Goal: Task Accomplishment & Management: Use online tool/utility

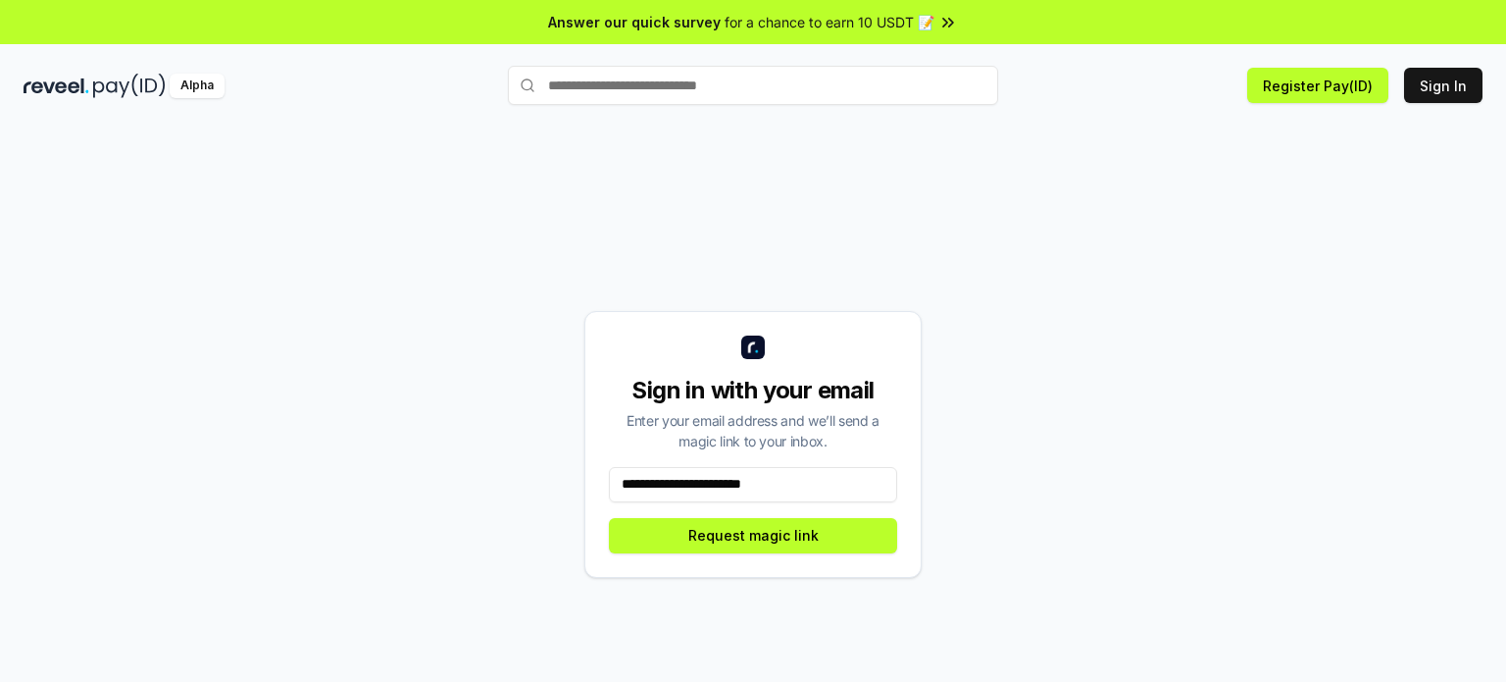
type input "**********"
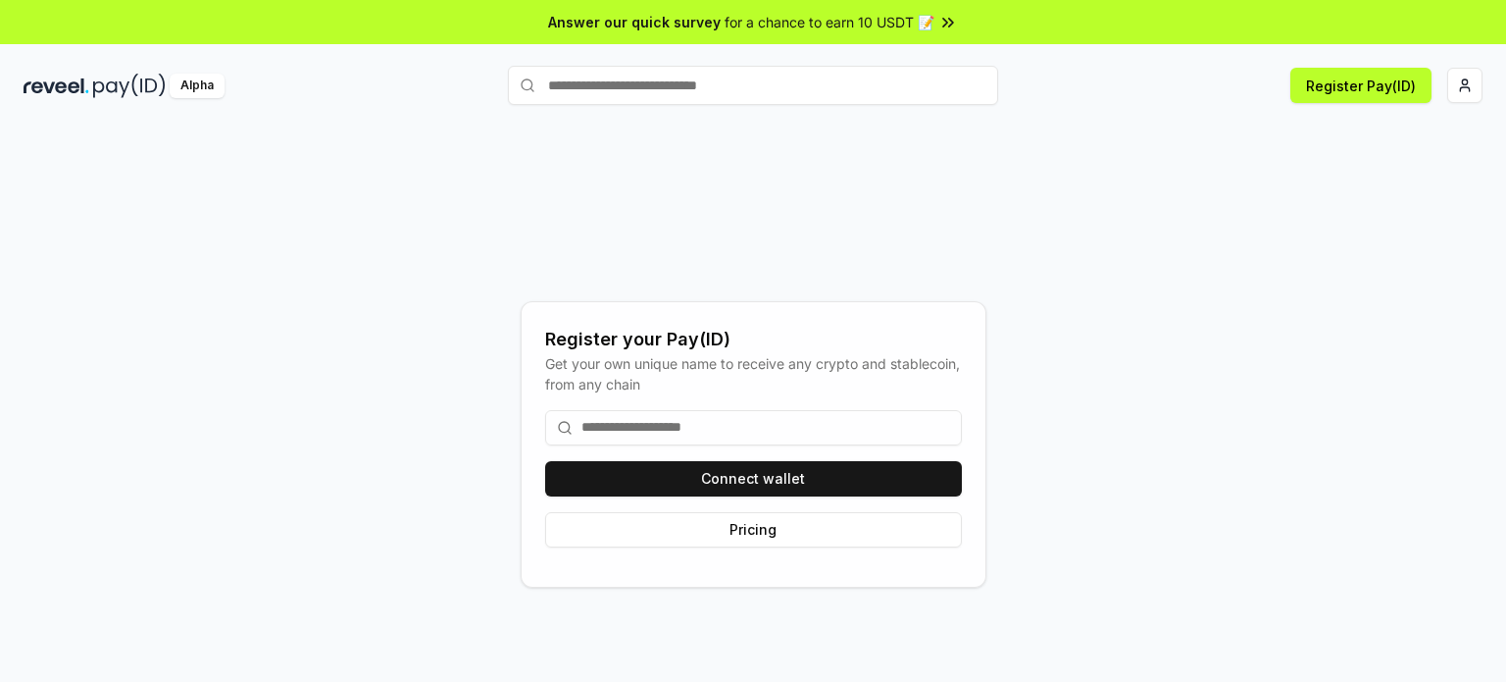
click at [122, 79] on img at bounding box center [129, 86] width 73 height 25
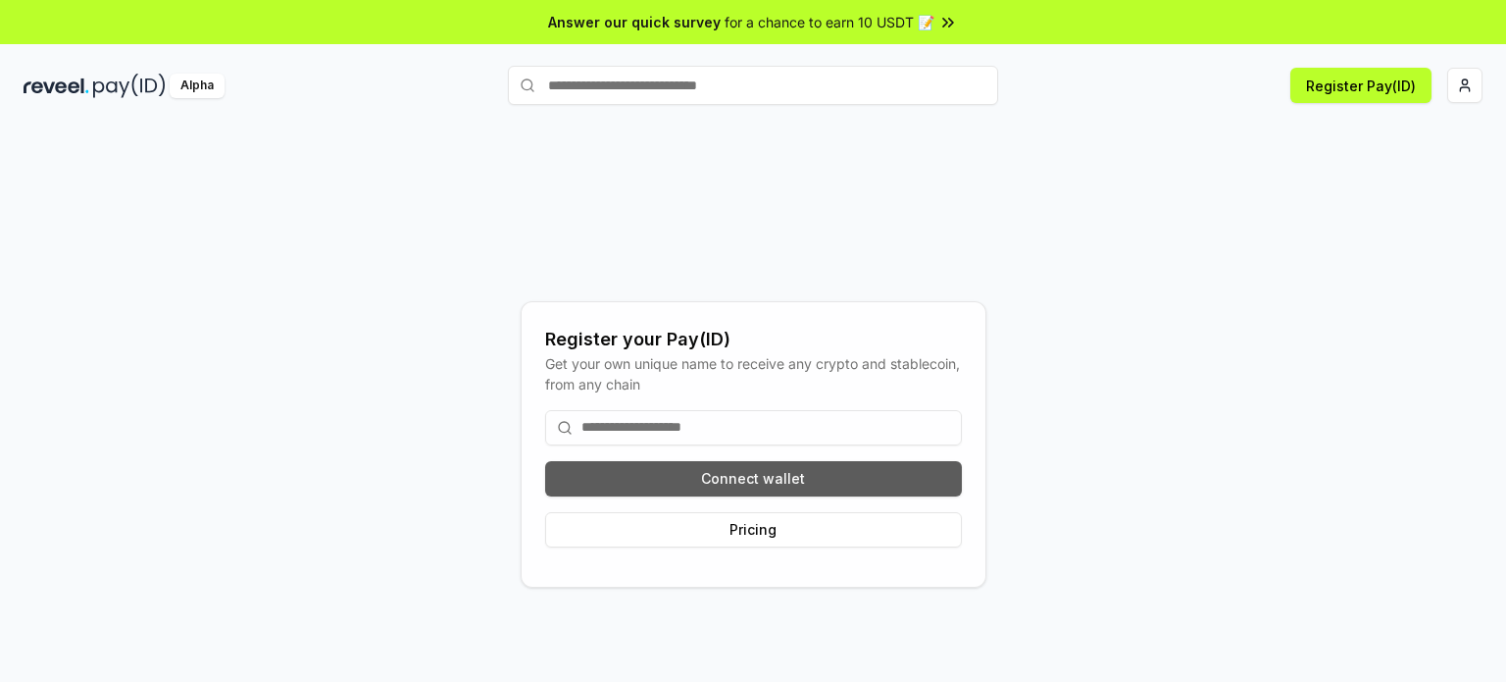
click at [780, 479] on button "Connect wallet" at bounding box center [753, 478] width 417 height 35
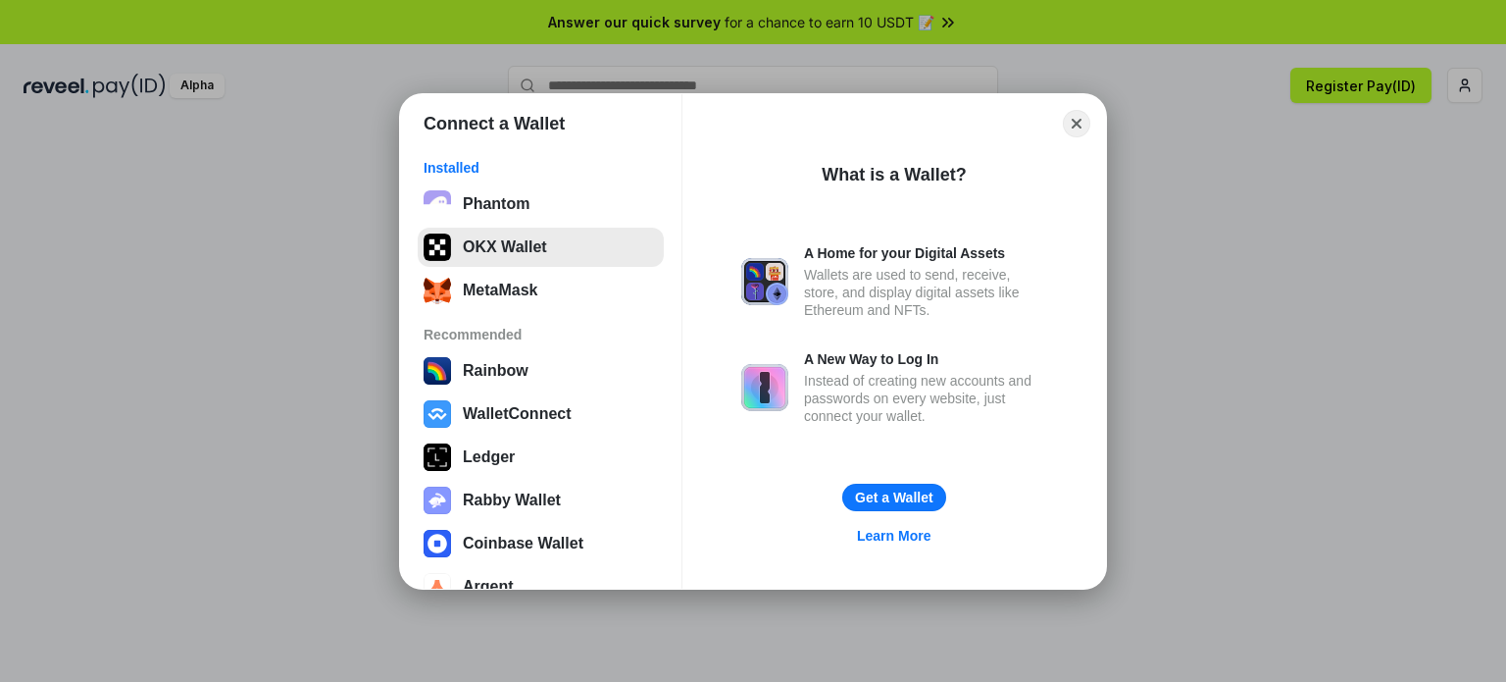
click at [576, 245] on button "OKX Wallet" at bounding box center [541, 246] width 246 height 39
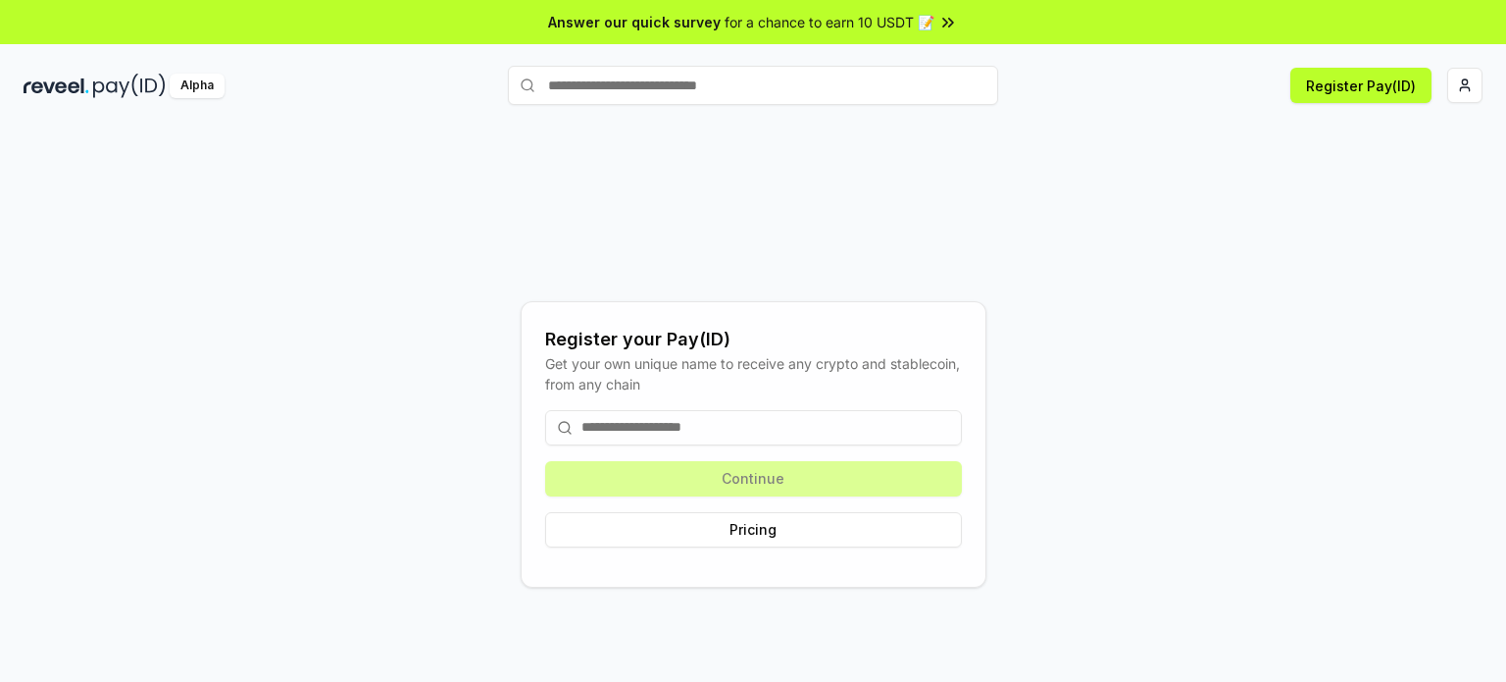
click at [722, 430] on input at bounding box center [753, 427] width 417 height 35
type input "*"
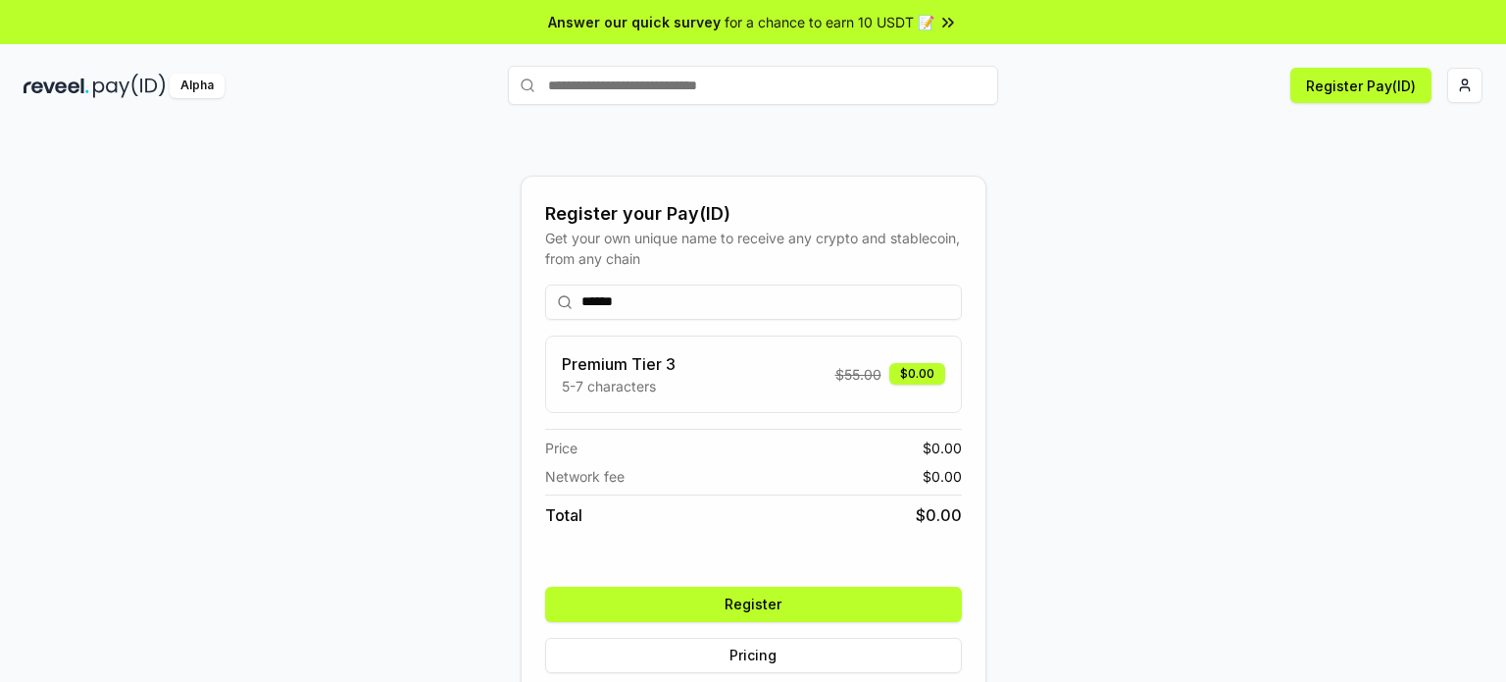
type input "******"
click at [813, 619] on button "Register" at bounding box center [753, 603] width 417 height 35
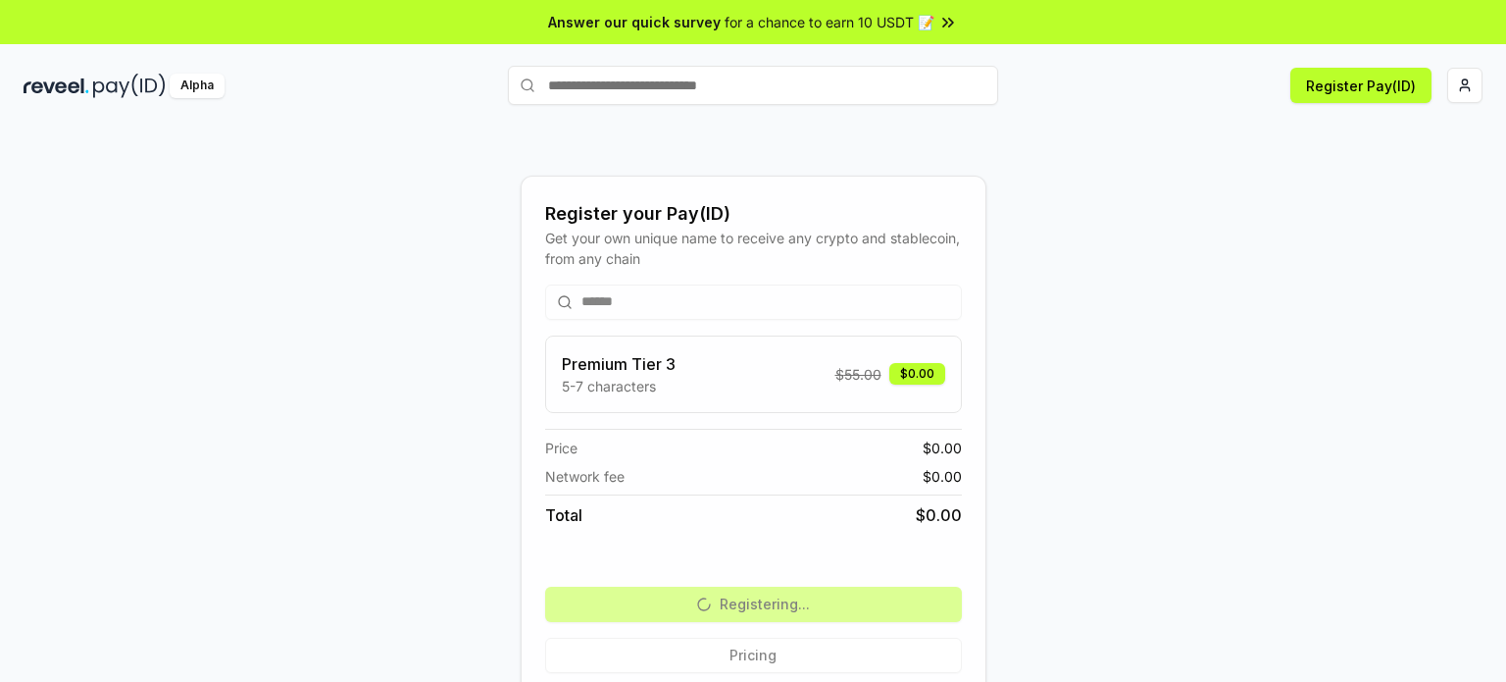
scroll to position [55, 0]
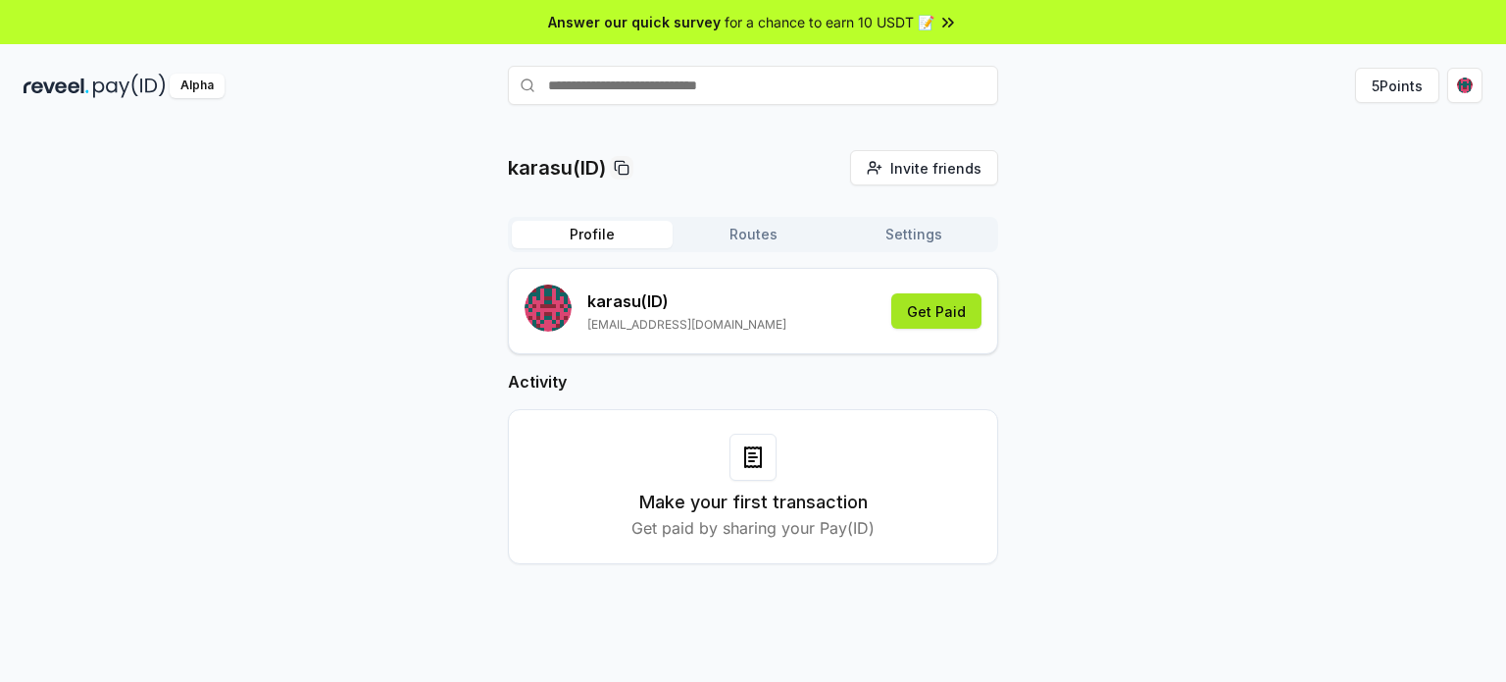
click at [936, 313] on button "Get Paid" at bounding box center [936, 310] width 90 height 35
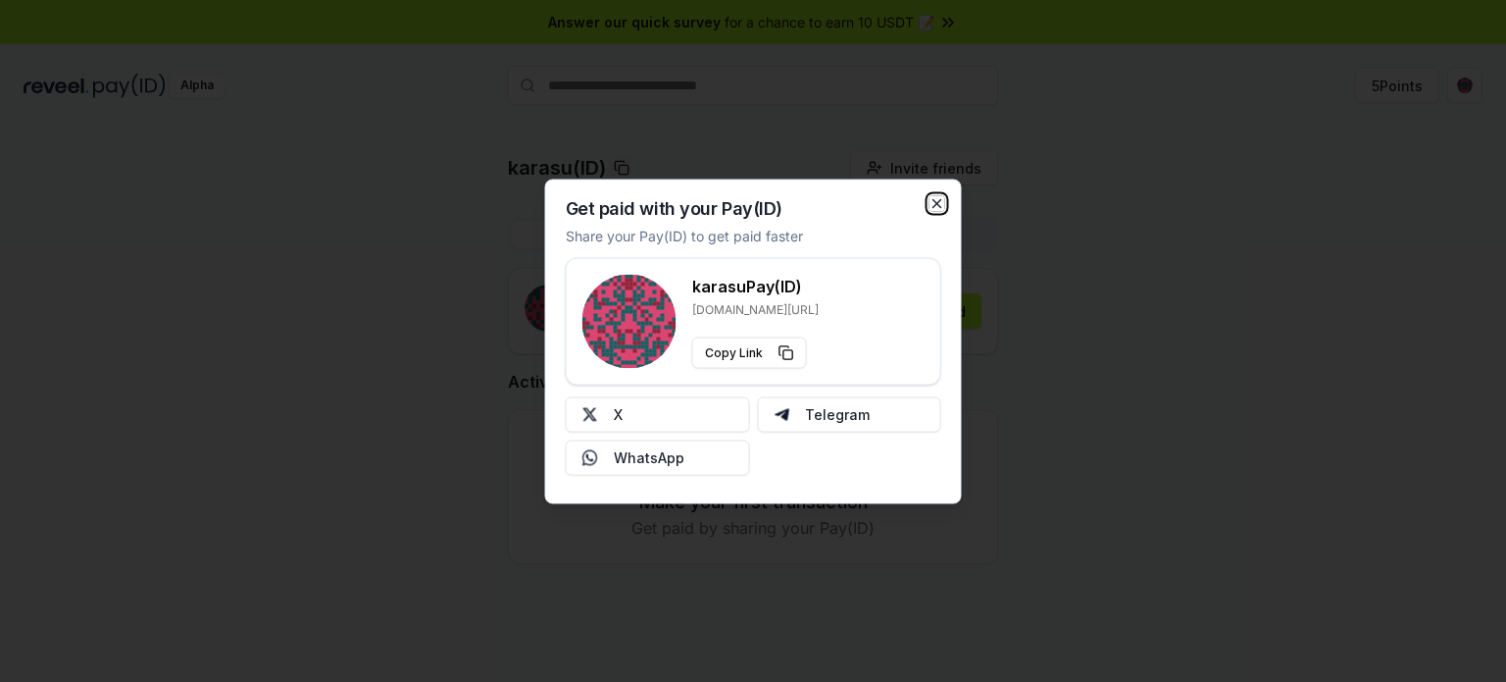
click at [937, 207] on icon "button" at bounding box center [938, 203] width 16 height 16
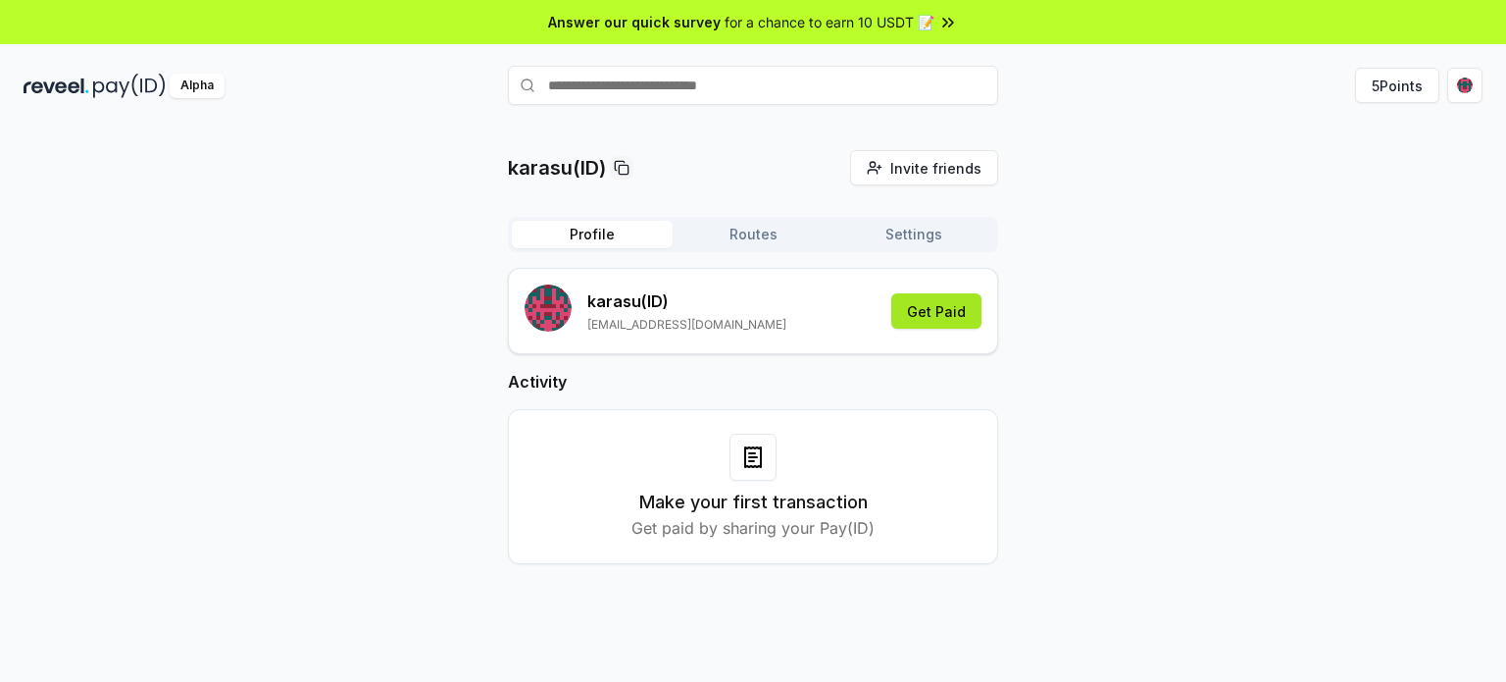
click at [920, 306] on button "Get Paid" at bounding box center [936, 310] width 90 height 35
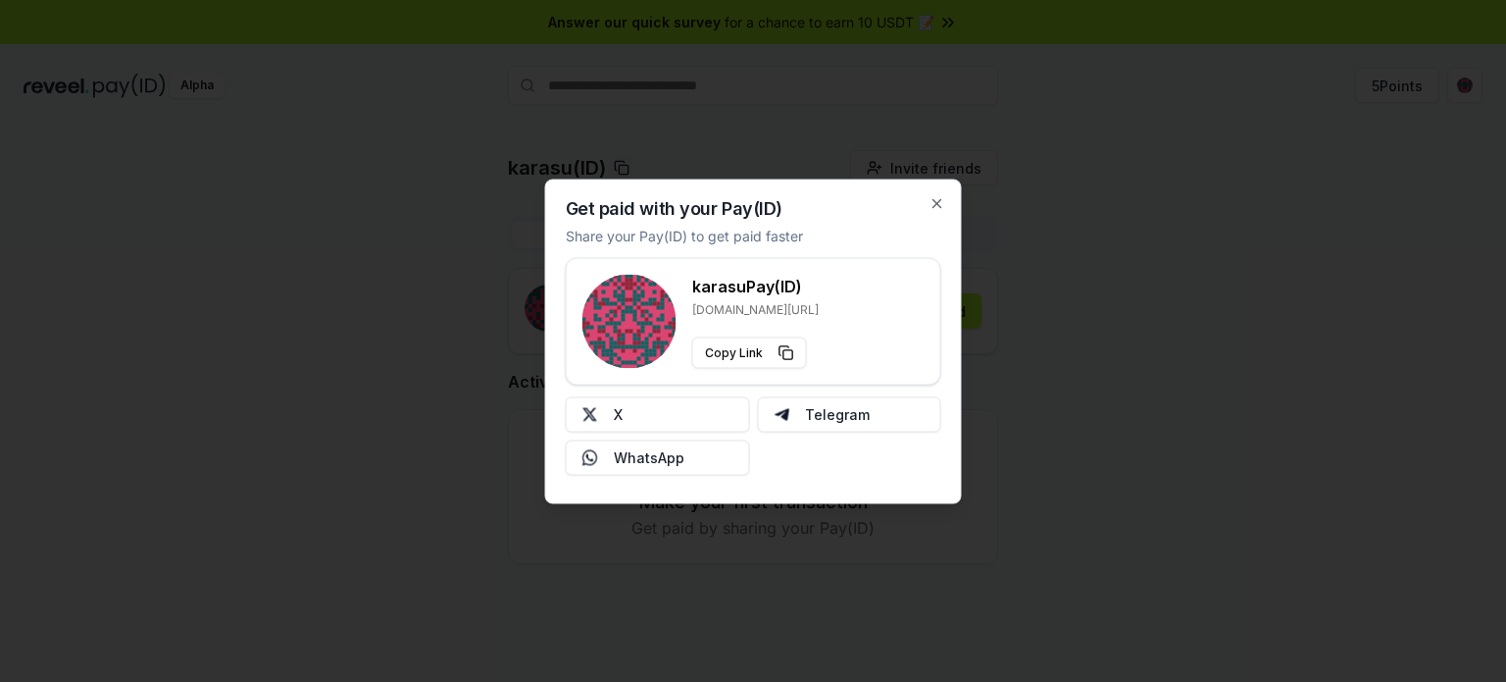
click at [945, 196] on div "Get paid with your Pay(ID) Share your Pay(ID) to get paid faster karasu Pay(ID)…" at bounding box center [753, 340] width 417 height 325
click at [933, 199] on icon "button" at bounding box center [938, 203] width 16 height 16
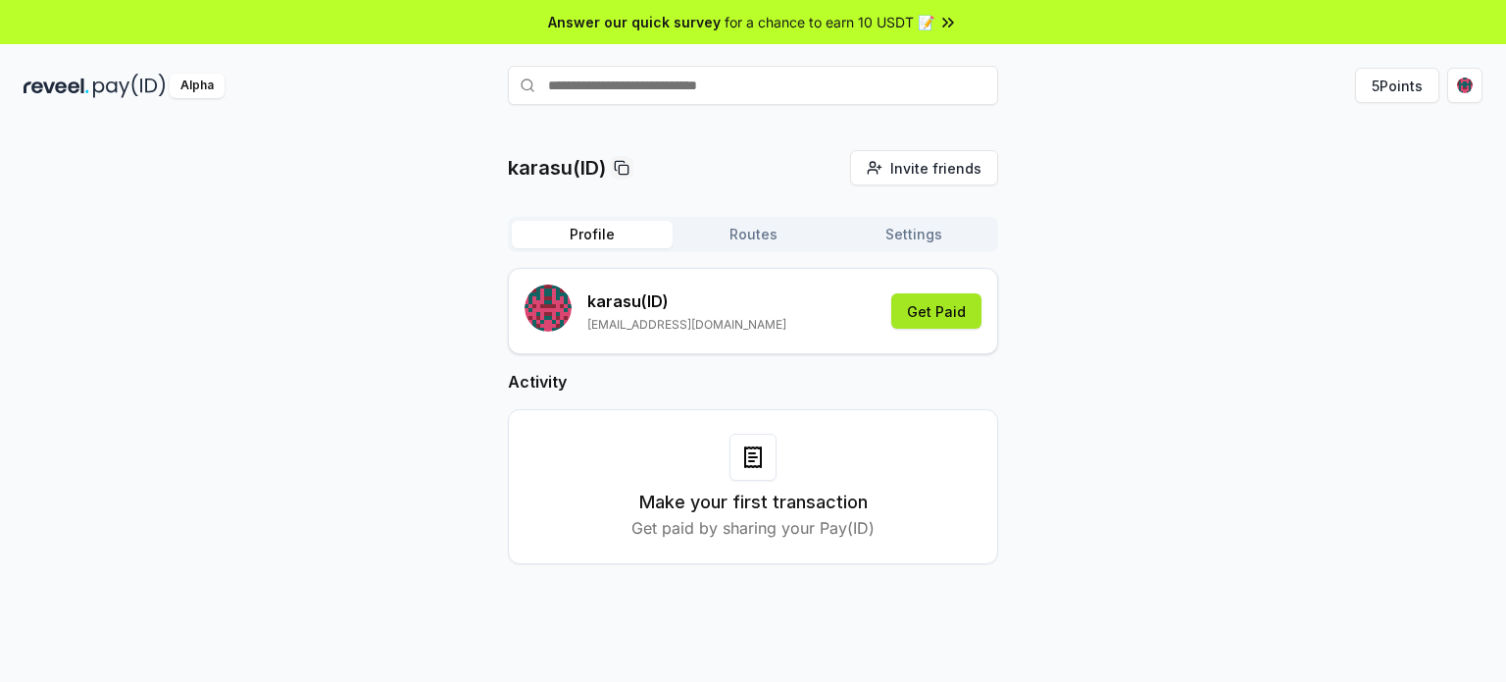
click at [924, 302] on button "Get Paid" at bounding box center [936, 310] width 90 height 35
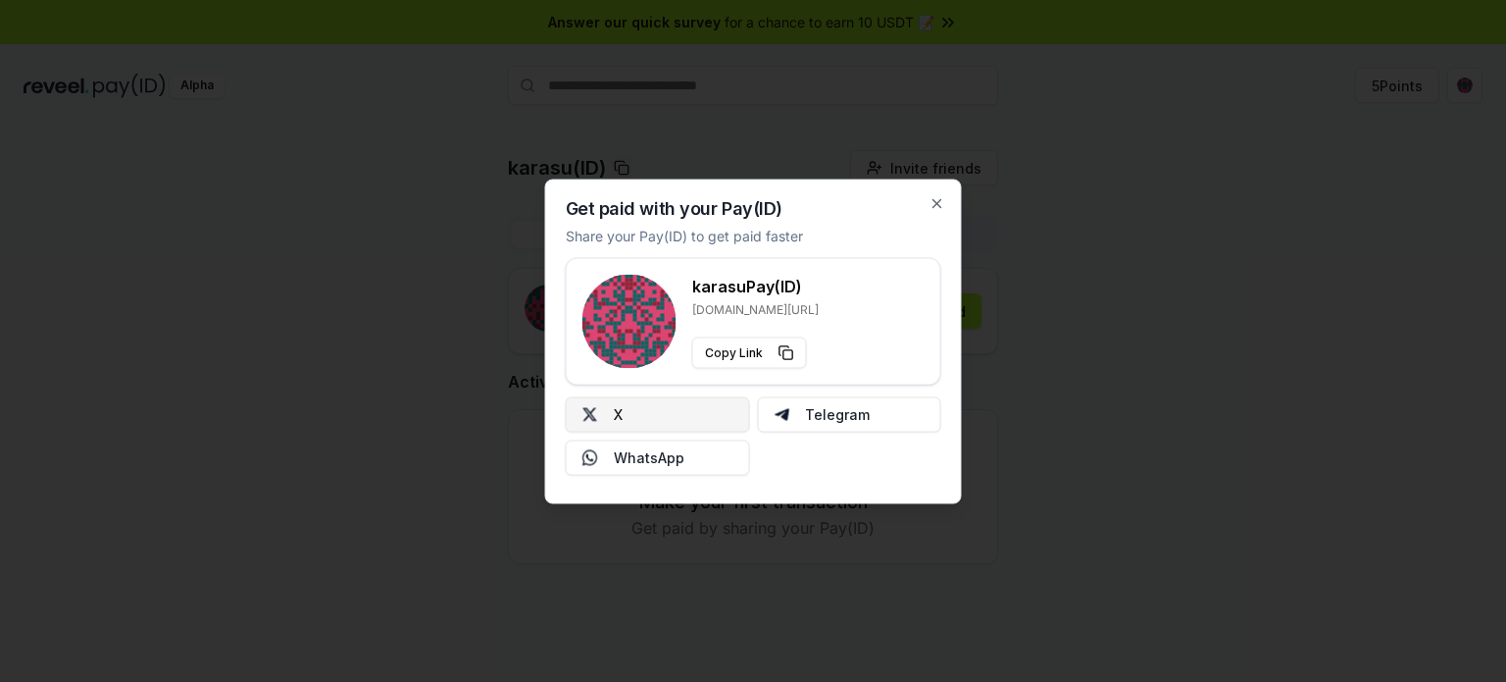
click at [712, 420] on button "X" at bounding box center [658, 413] width 184 height 35
click at [941, 208] on icon "button" at bounding box center [938, 203] width 16 height 16
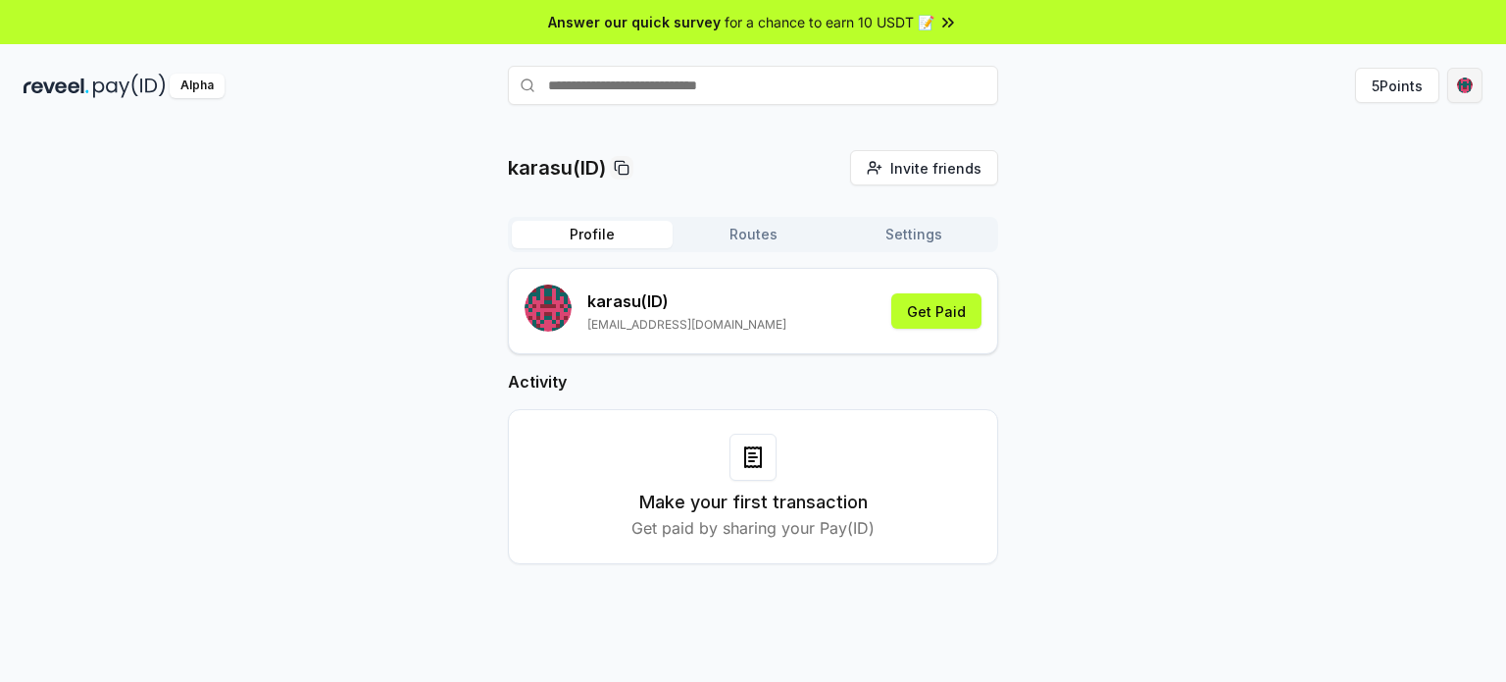
click at [1456, 81] on html "Answer our quick survey for a chance to earn 10 USDT 📝 Alpha 5 Points karasu(ID…" at bounding box center [753, 341] width 1506 height 682
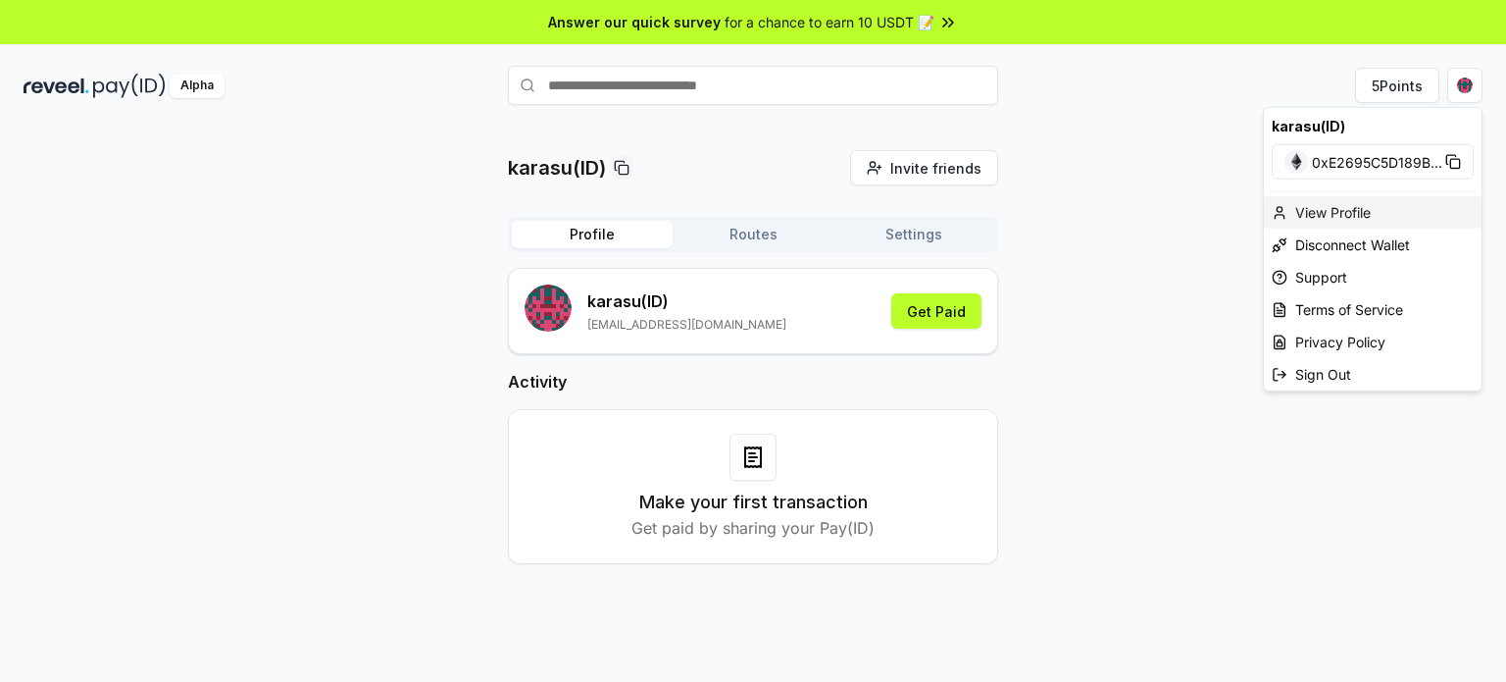
click at [1337, 207] on div "View Profile" at bounding box center [1373, 212] width 218 height 32
drag, startPoint x: 1356, startPoint y: 95, endPoint x: 1364, endPoint y: 87, distance: 11.1
click at [1356, 91] on html "Answer our quick survey for a chance to earn 10 USDT 📝 Alpha 5 Points karasu(ID…" at bounding box center [753, 341] width 1506 height 682
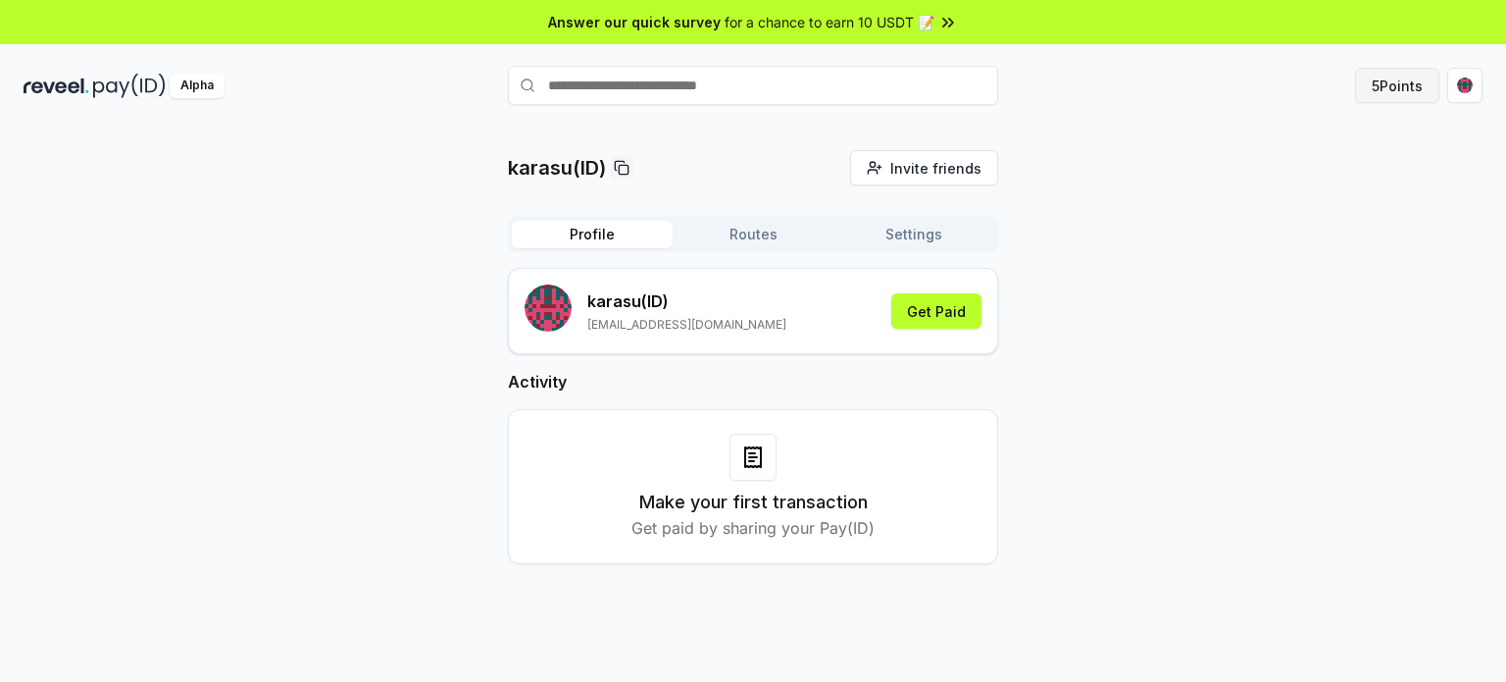
click at [1365, 87] on button "5 Points" at bounding box center [1397, 85] width 84 height 35
click at [1390, 83] on button "5 Points" at bounding box center [1397, 85] width 84 height 35
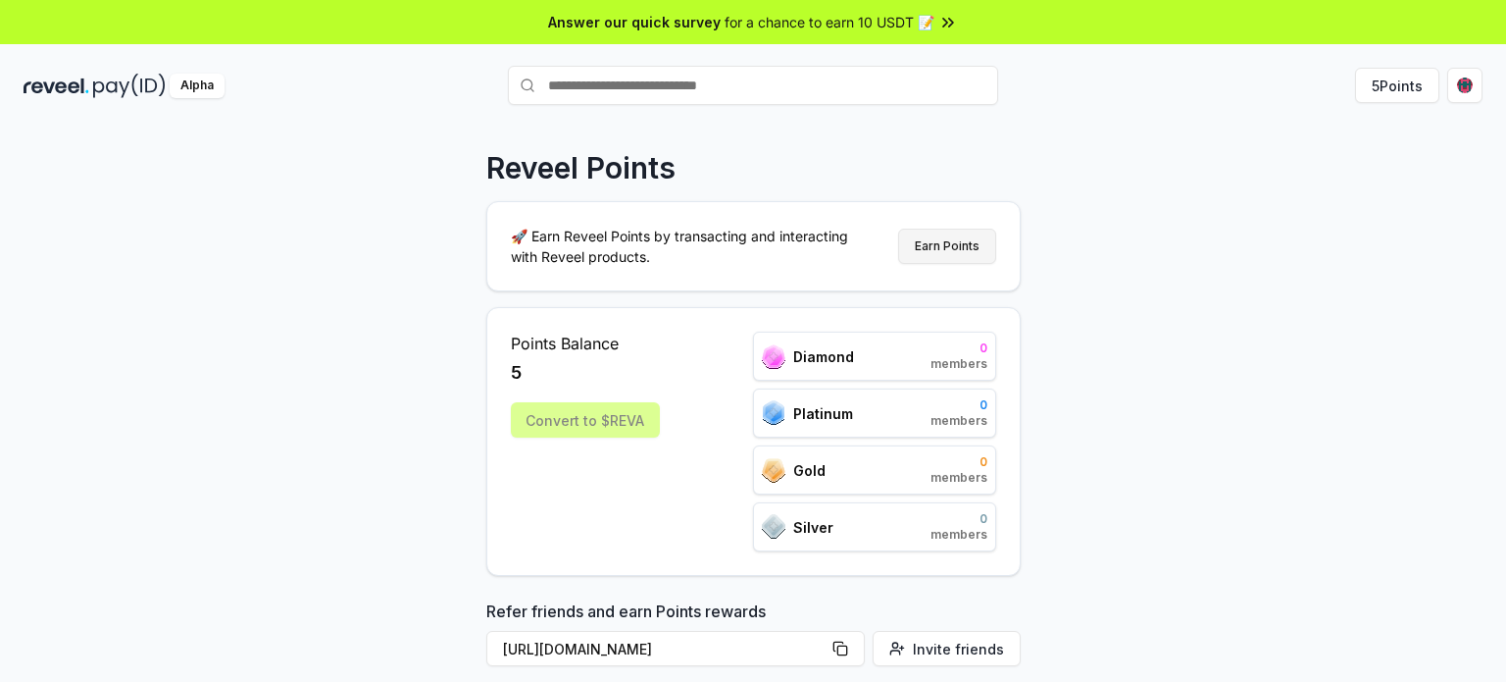
click at [955, 250] on button "Earn Points" at bounding box center [947, 245] width 98 height 35
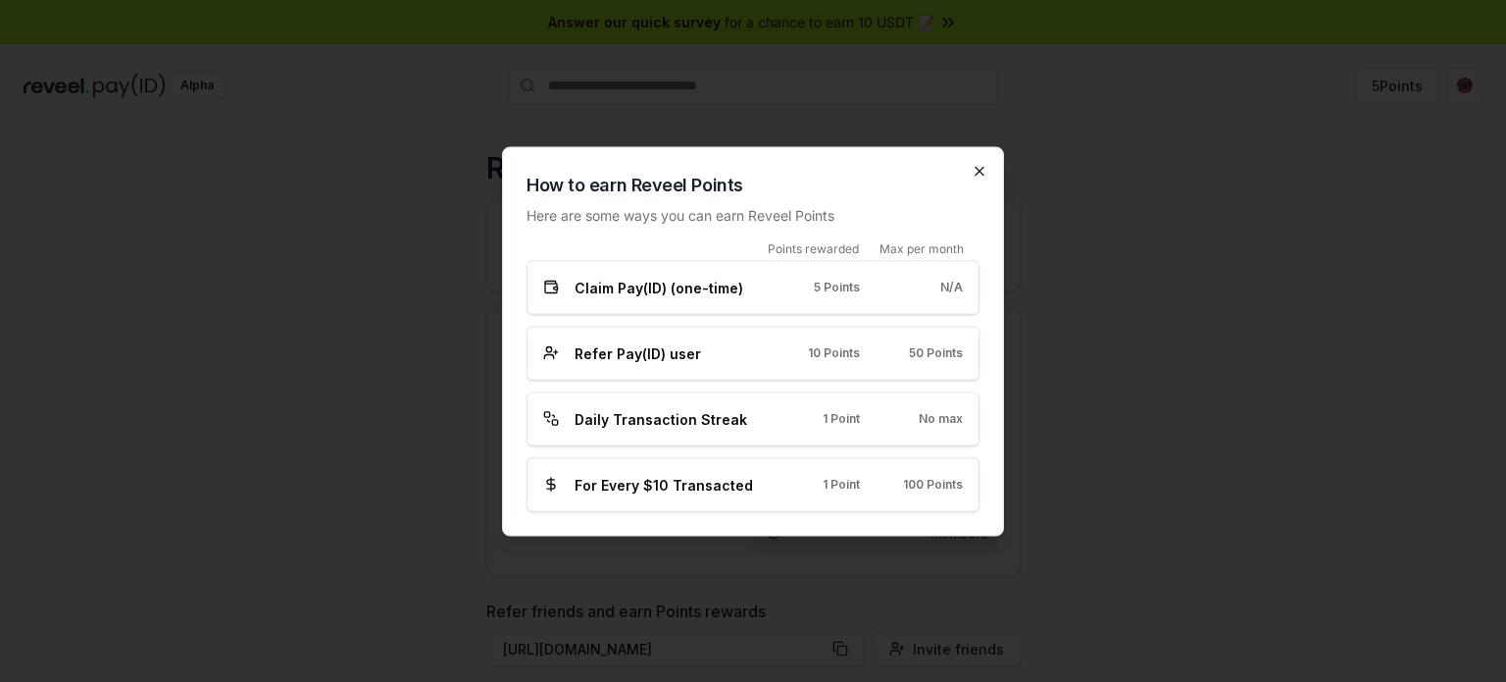
click at [982, 169] on icon "button" at bounding box center [980, 171] width 8 height 8
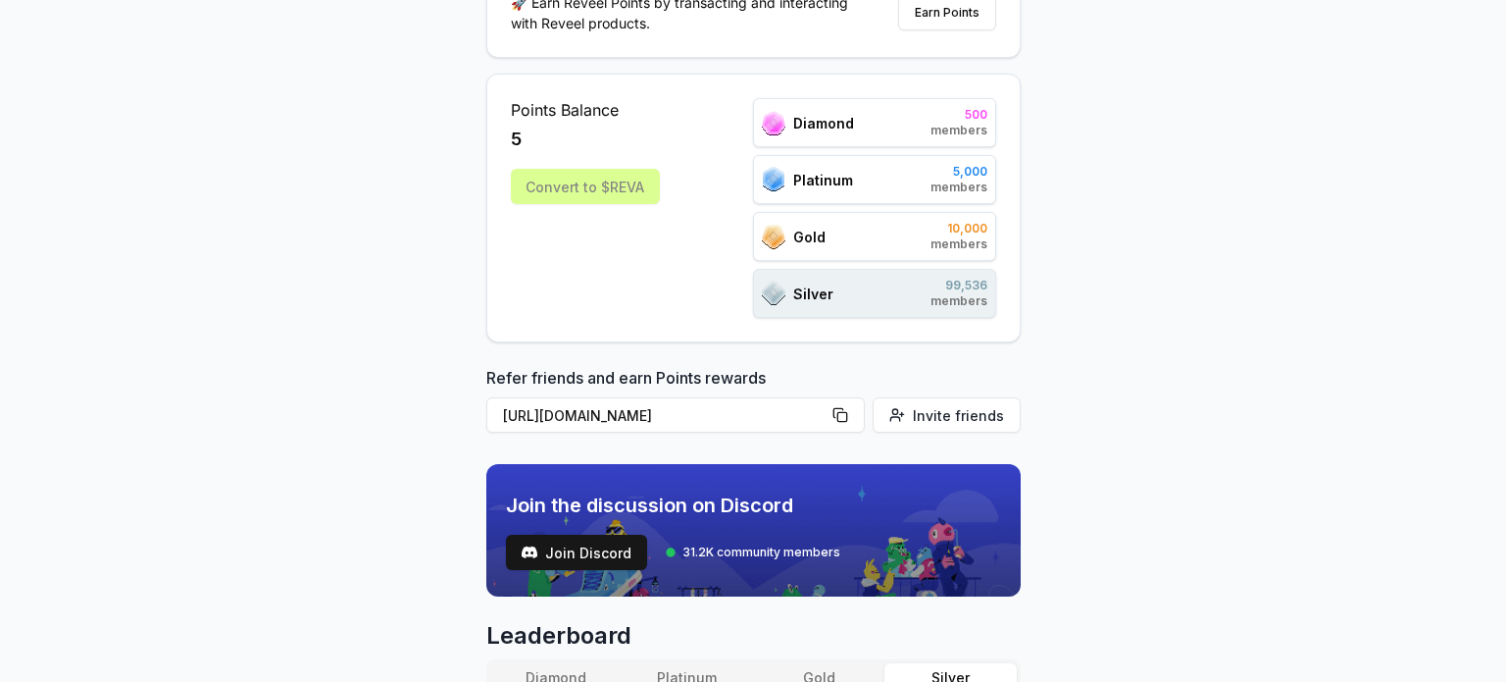
scroll to position [196, 0]
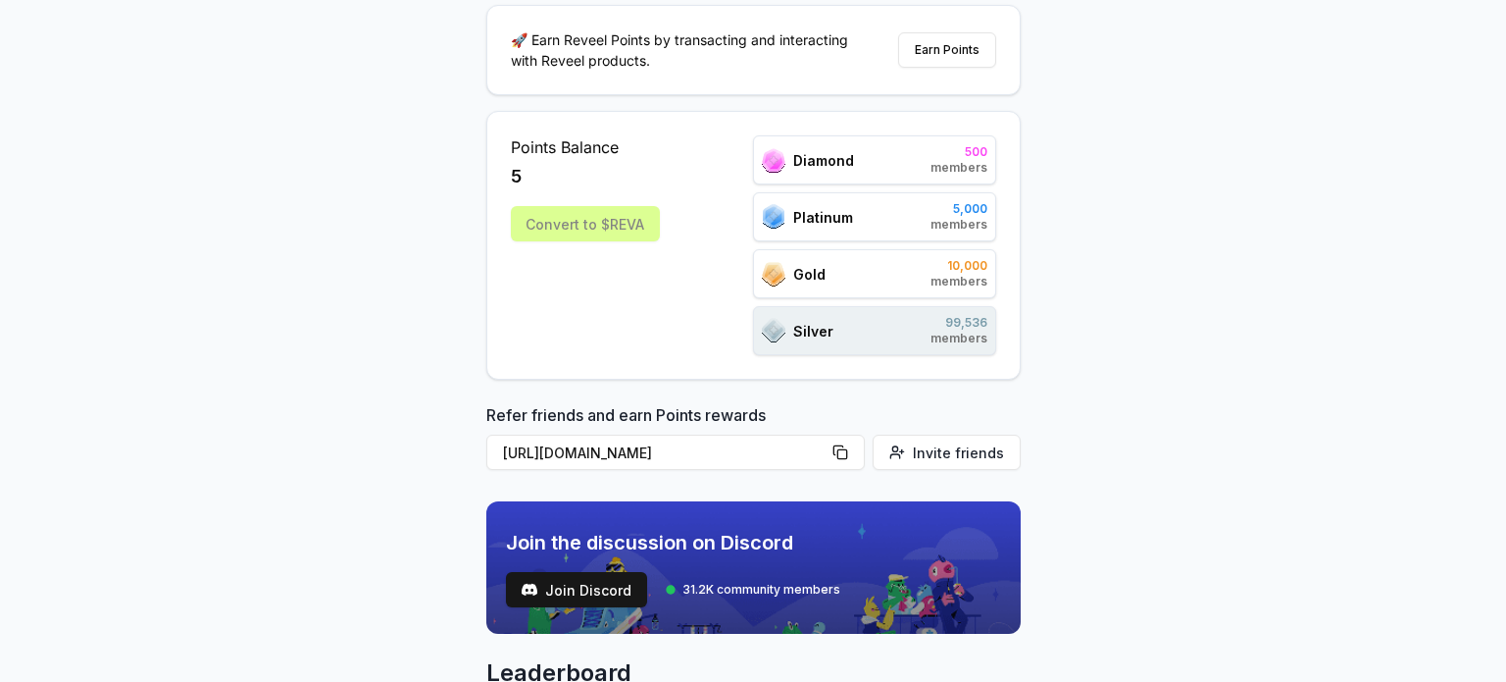
click at [650, 227] on div "Convert to $REVA" at bounding box center [585, 223] width 149 height 35
click at [886, 197] on div "Platinum 5,000 members" at bounding box center [874, 216] width 243 height 49
click at [953, 38] on button "Earn Points" at bounding box center [947, 49] width 98 height 35
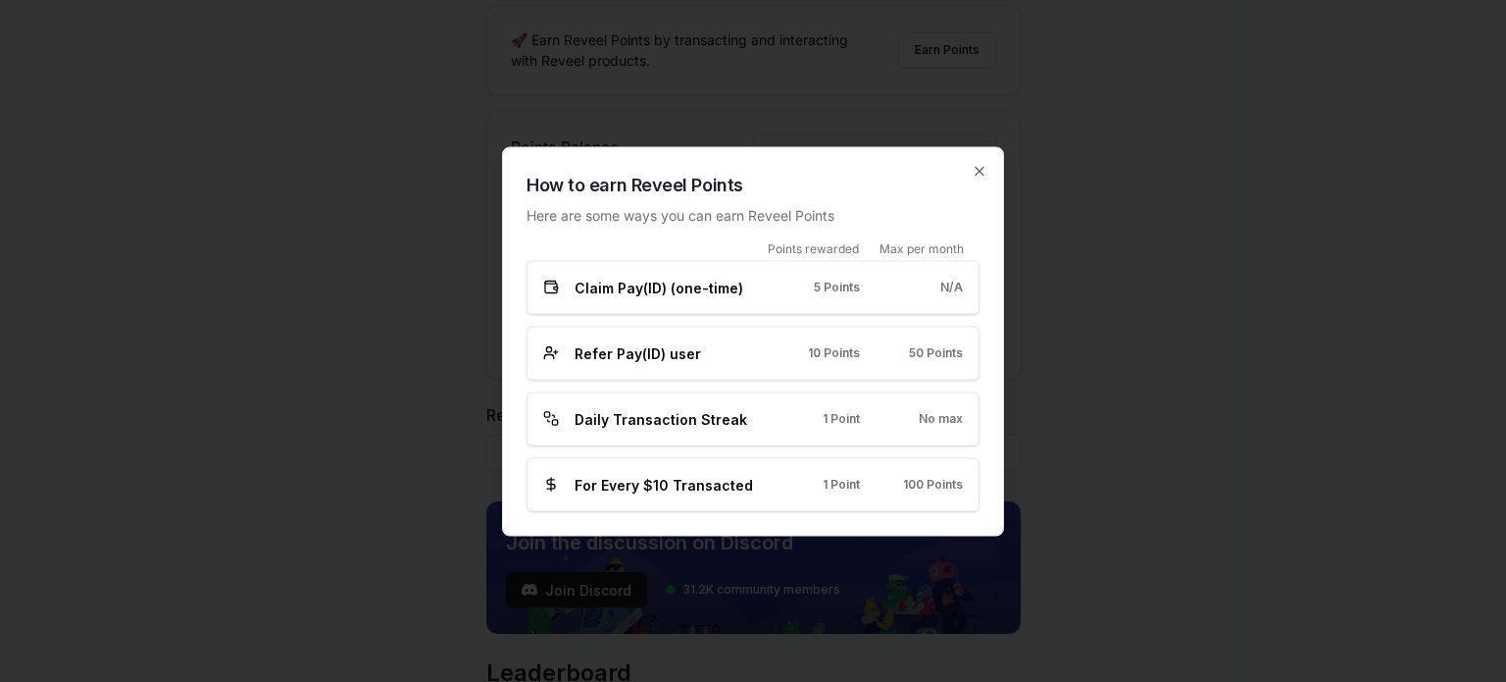
click at [952, 82] on div at bounding box center [753, 341] width 1506 height 682
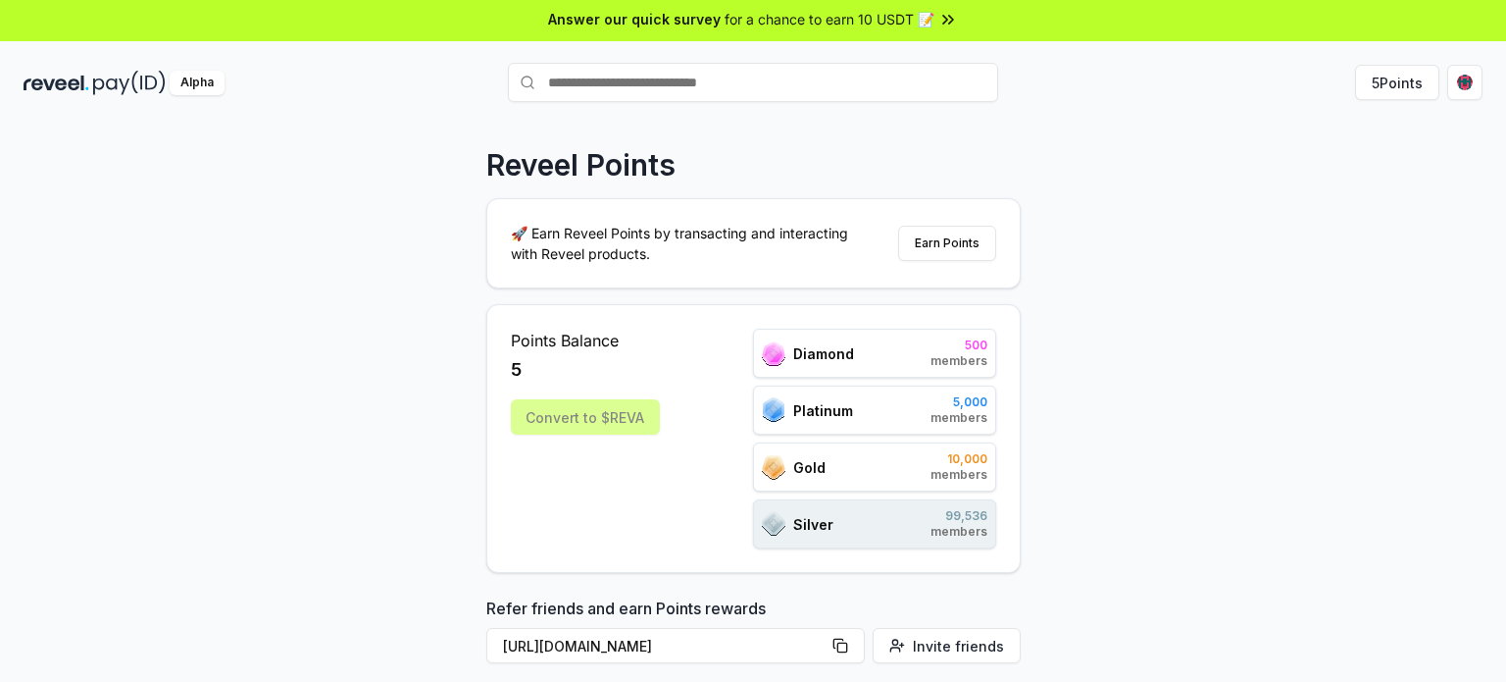
scroll to position [0, 0]
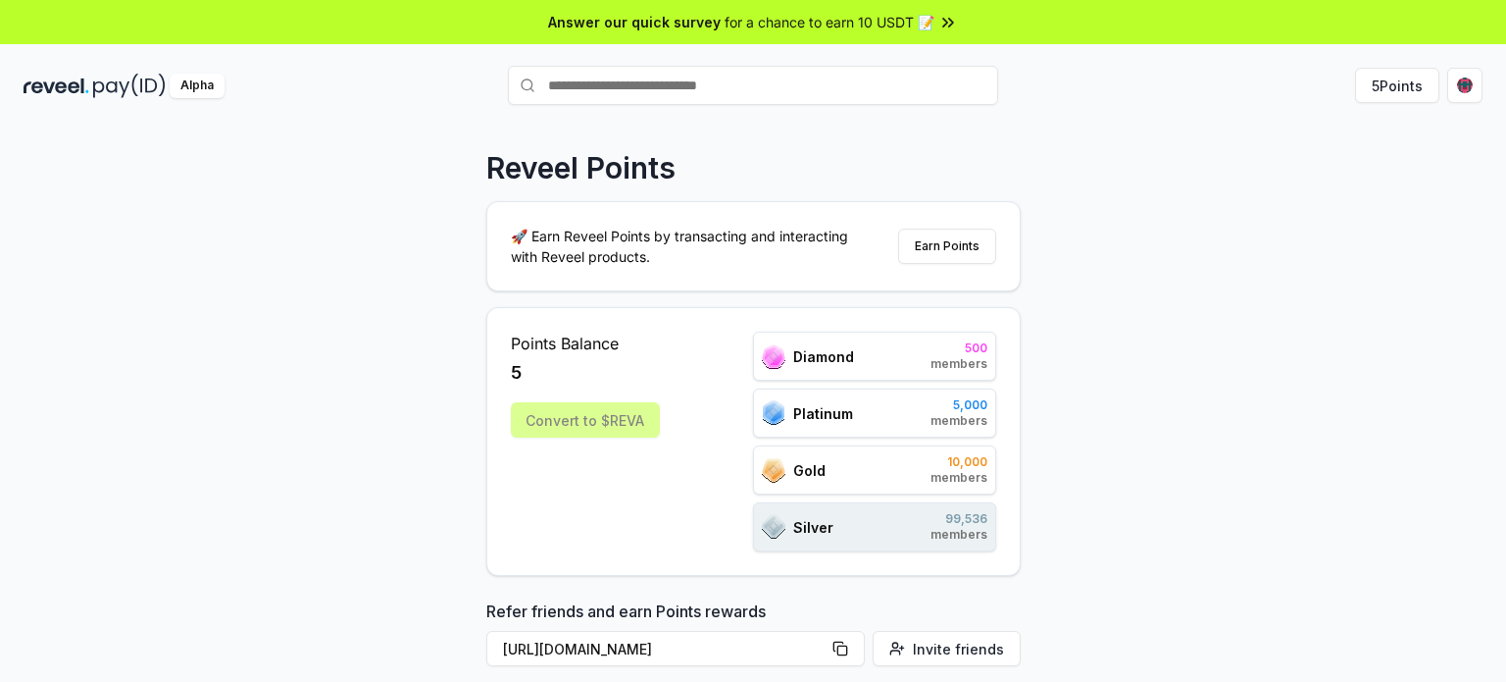
click at [900, 12] on span "for a chance to earn 10 USDT 📝" at bounding box center [830, 22] width 210 height 21
